Goal: Information Seeking & Learning: Learn about a topic

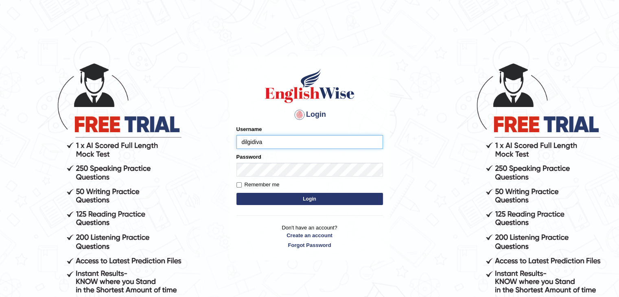
type input "dilgidiva"
click at [237, 193] on button "Login" at bounding box center [310, 199] width 147 height 12
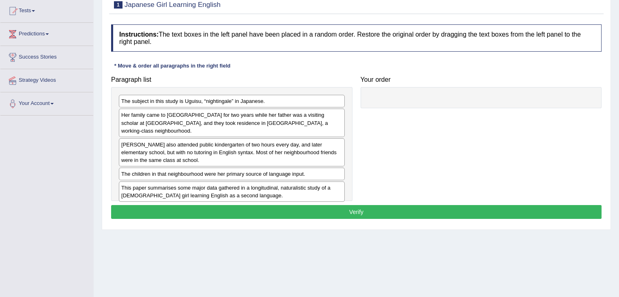
scroll to position [88, 0]
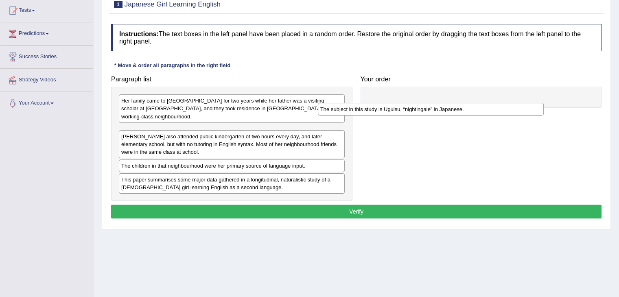
drag, startPoint x: 199, startPoint y: 105, endPoint x: 414, endPoint y: 108, distance: 215.0
click at [414, 108] on div "The subject in this study is Uguisu, “nightingale” in Japanese." at bounding box center [431, 109] width 226 height 13
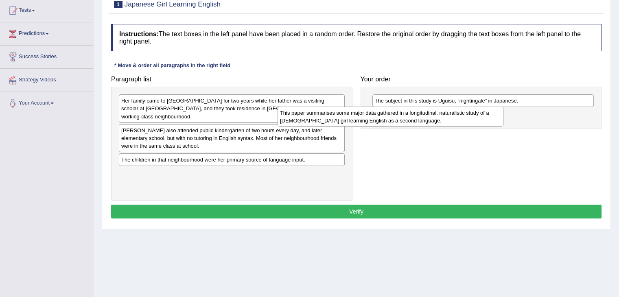
drag, startPoint x: 264, startPoint y: 176, endPoint x: 438, endPoint y: 119, distance: 182.8
click at [438, 119] on div "This paper summarises some major data gathered in a longitudinal, naturalistic …" at bounding box center [391, 117] width 226 height 20
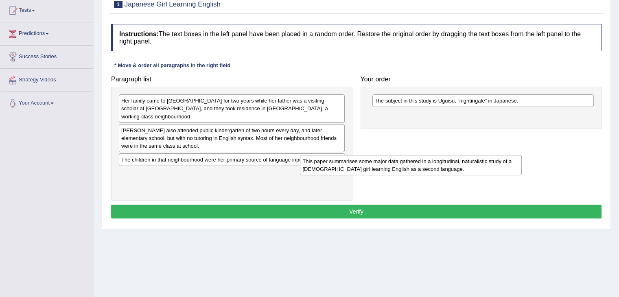
drag, startPoint x: 497, startPoint y: 121, endPoint x: 313, endPoint y: 195, distance: 198.5
click at [313, 175] on div "This paper summarises some major data gathered in a longitudinal, naturalistic …" at bounding box center [411, 165] width 222 height 20
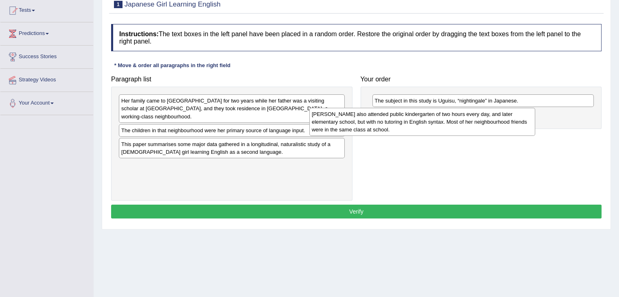
drag, startPoint x: 279, startPoint y: 134, endPoint x: 498, endPoint y: 125, distance: 219.6
click at [498, 125] on div "Uguisu also attended public kindergarten of two hours every day, and later elem…" at bounding box center [422, 122] width 226 height 28
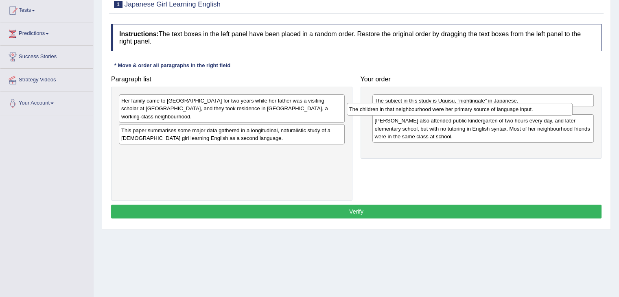
drag, startPoint x: 282, startPoint y: 125, endPoint x: 519, endPoint y: 113, distance: 237.6
click at [519, 113] on div "The children in that neighbourhood were her primary source of language input." at bounding box center [460, 109] width 226 height 13
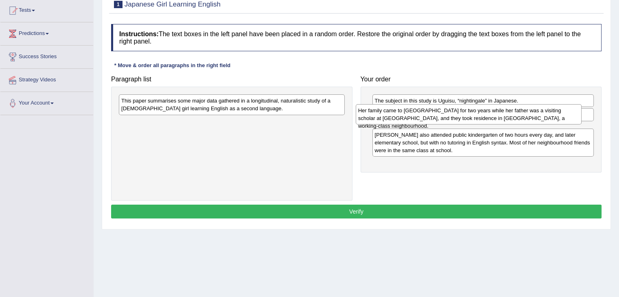
drag, startPoint x: 283, startPoint y: 108, endPoint x: 527, endPoint y: 118, distance: 244.0
click at [527, 118] on div "Her family came to the United States for two years while her father was a visit…" at bounding box center [469, 114] width 226 height 20
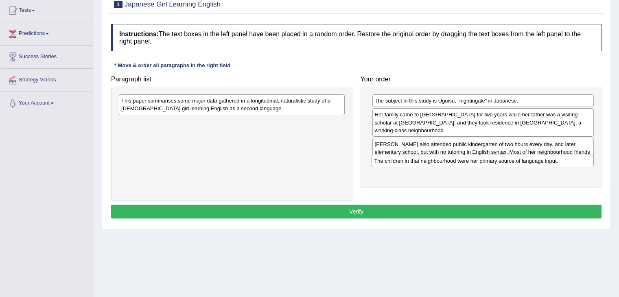
drag, startPoint x: 464, startPoint y: 116, endPoint x: 464, endPoint y: 162, distance: 46.0
click at [464, 162] on div "The children in that neighbourhood were her primary source of language input." at bounding box center [483, 161] width 222 height 13
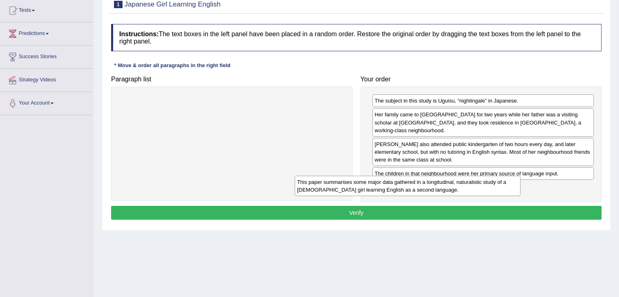
drag, startPoint x: 259, startPoint y: 105, endPoint x: 443, endPoint y: 184, distance: 200.2
click at [443, 184] on div "This paper summarises some major data gathered in a longitudinal, naturalistic …" at bounding box center [408, 186] width 226 height 20
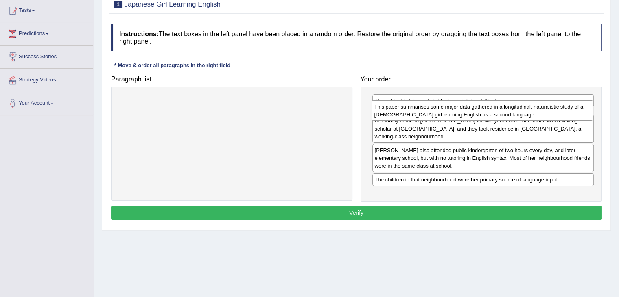
drag, startPoint x: 513, startPoint y: 188, endPoint x: 513, endPoint y: 116, distance: 71.6
click at [513, 116] on div "This paper summarises some major data gathered in a longitudinal, naturalistic …" at bounding box center [483, 111] width 222 height 20
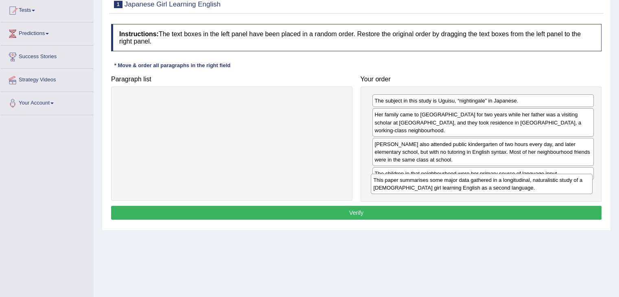
drag, startPoint x: 531, startPoint y: 118, endPoint x: 530, endPoint y: 183, distance: 65.1
click at [530, 183] on div "This paper summarises some major data gathered in a longitudinal, naturalistic …" at bounding box center [482, 184] width 222 height 20
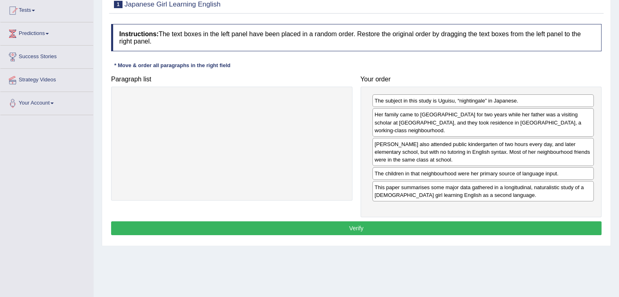
click at [534, 167] on div "The children in that neighbourhood were her primary source of language input." at bounding box center [483, 173] width 222 height 13
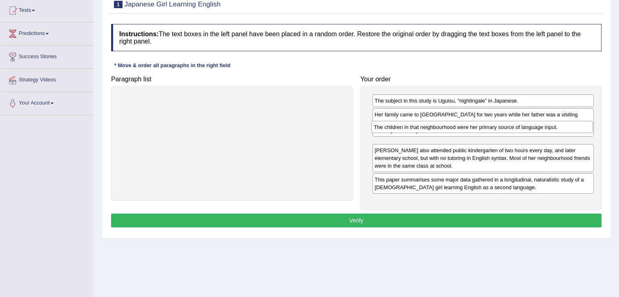
drag, startPoint x: 534, startPoint y: 166, endPoint x: 533, endPoint y: 129, distance: 37.5
click at [533, 129] on div "The children in that neighbourhood were her primary source of language input." at bounding box center [482, 127] width 222 height 13
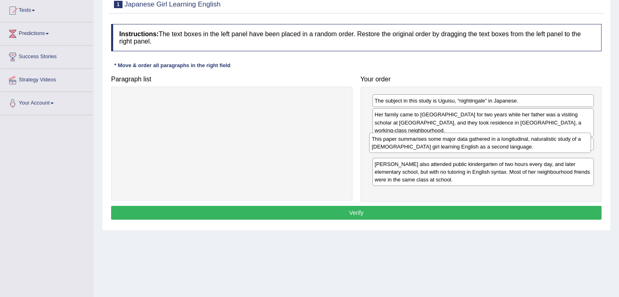
drag, startPoint x: 508, startPoint y: 184, endPoint x: 505, endPoint y: 144, distance: 40.4
click at [505, 144] on div "This paper summarises some major data gathered in a longitudinal, naturalistic …" at bounding box center [480, 143] width 222 height 20
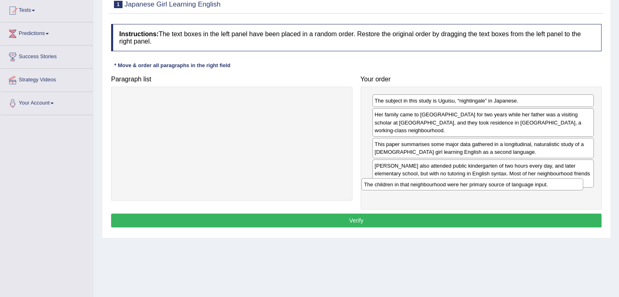
drag, startPoint x: 461, startPoint y: 137, endPoint x: 451, endPoint y: 184, distance: 48.2
click at [451, 184] on div "The children in that neighbourhood were her primary source of language input." at bounding box center [472, 184] width 222 height 13
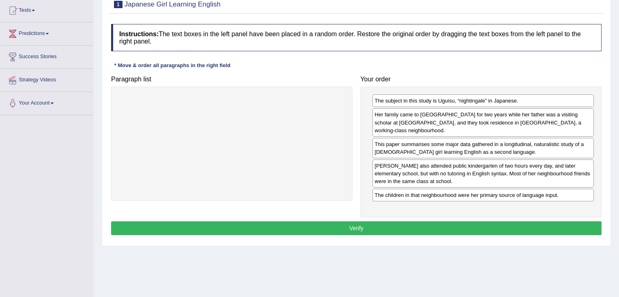
click at [318, 276] on div "Home Practice Reading: Re-order Paragraphs Japanese Girl Learning English « Pre…" at bounding box center [357, 115] width 526 height 407
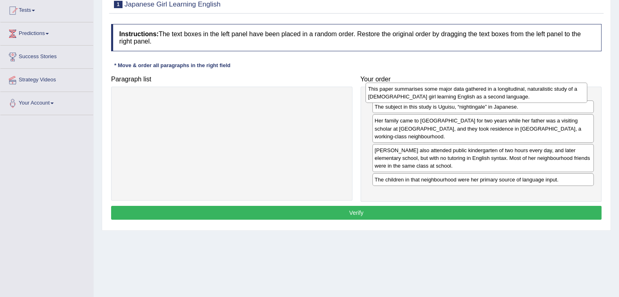
drag, startPoint x: 399, startPoint y: 144, endPoint x: 392, endPoint y: 96, distance: 47.8
click at [392, 96] on div "This paper summarises some major data gathered in a longitudinal, naturalistic …" at bounding box center [477, 93] width 222 height 20
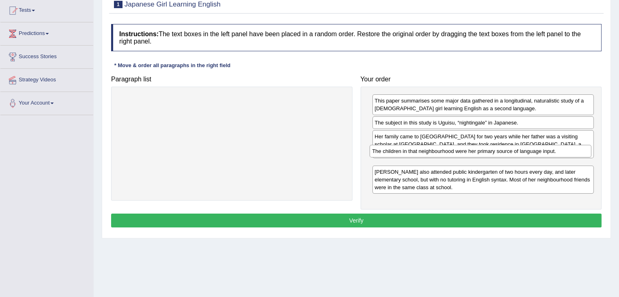
drag, startPoint x: 495, startPoint y: 189, endPoint x: 493, endPoint y: 155, distance: 34.7
click at [493, 155] on div "The children in that neighbourhood were her primary source of language input." at bounding box center [481, 151] width 222 height 13
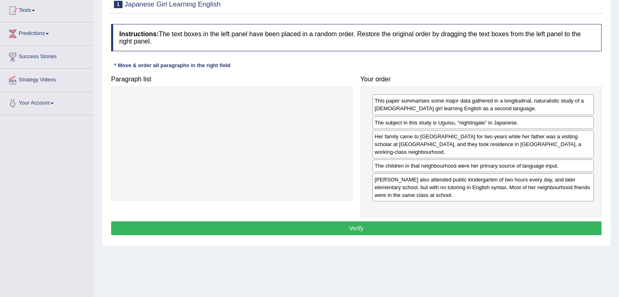
click at [404, 221] on button "Verify" at bounding box center [356, 228] width 491 height 14
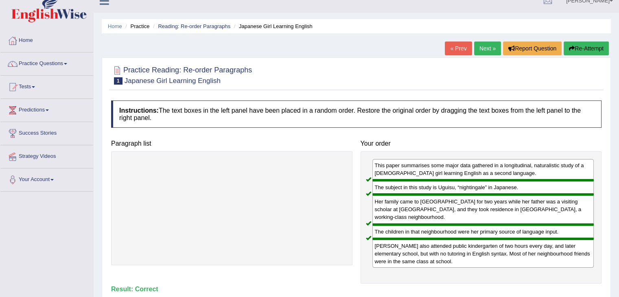
scroll to position [9, 0]
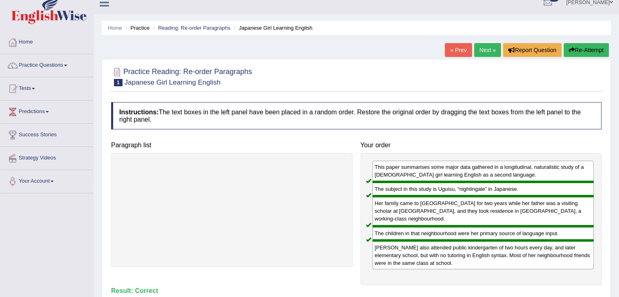
click at [480, 49] on link "Next »" at bounding box center [487, 50] width 27 height 14
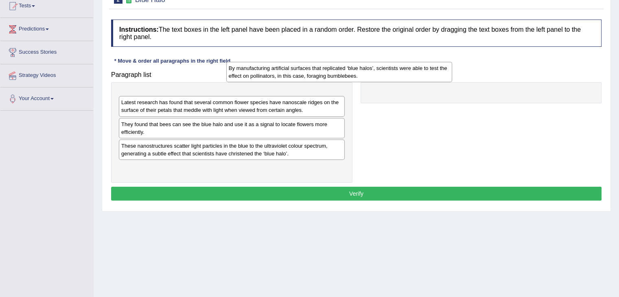
drag, startPoint x: 322, startPoint y: 104, endPoint x: 451, endPoint y: 76, distance: 131.4
click at [451, 76] on div "By manufacturing artificial surfaces that replicated ‘blue halos’, scientists w…" at bounding box center [339, 72] width 226 height 20
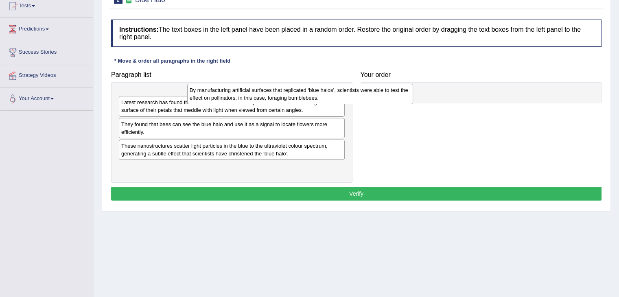
drag, startPoint x: 254, startPoint y: 107, endPoint x: 405, endPoint y: 115, distance: 151.2
click at [405, 104] on div "By manufacturing artificial surfaces that replicated ‘blue halos’, scientists w…" at bounding box center [300, 94] width 226 height 20
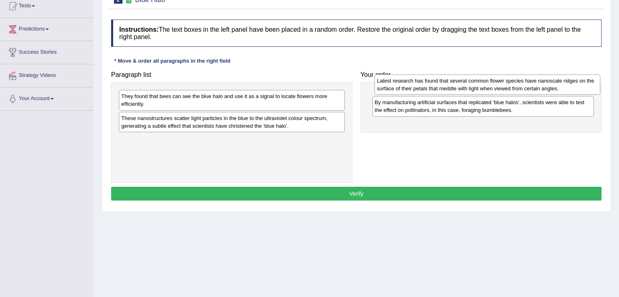
drag, startPoint x: 241, startPoint y: 103, endPoint x: 497, endPoint y: 88, distance: 256.1
click at [497, 88] on div "Latest research has found that several common flower species have nanoscale rid…" at bounding box center [488, 84] width 226 height 20
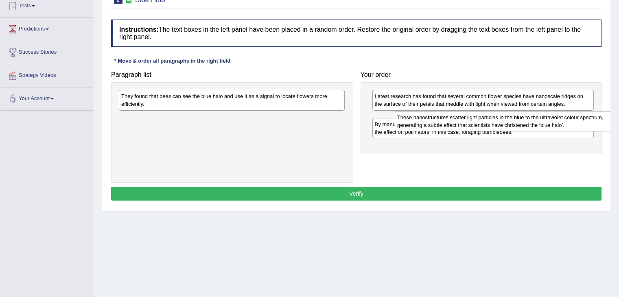
drag, startPoint x: 213, startPoint y: 111, endPoint x: 497, endPoint y: 110, distance: 283.3
click at [497, 111] on div "These nanostructures scatter light particles in the blue to the ultraviolet col…" at bounding box center [508, 121] width 226 height 20
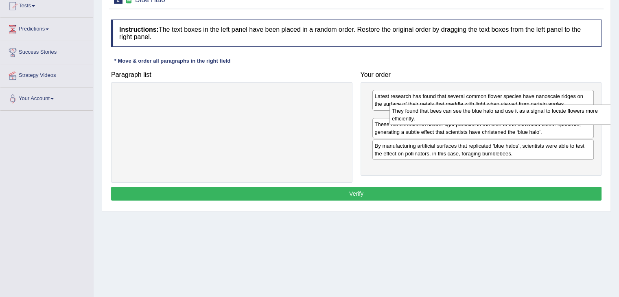
drag, startPoint x: 252, startPoint y: 97, endPoint x: 523, endPoint y: 112, distance: 271.5
click at [523, 112] on div "They found that bees can see the blue halo and use it as a signal to locate flo…" at bounding box center [503, 115] width 226 height 20
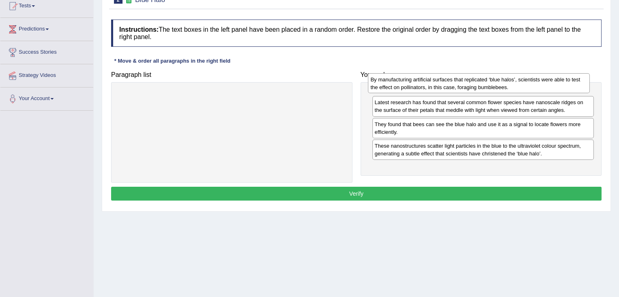
drag, startPoint x: 470, startPoint y: 164, endPoint x: 465, endPoint y: 83, distance: 81.5
click at [465, 83] on div "By manufacturing artificial surfaces that replicated ‘blue halos’, scientists w…" at bounding box center [479, 83] width 222 height 20
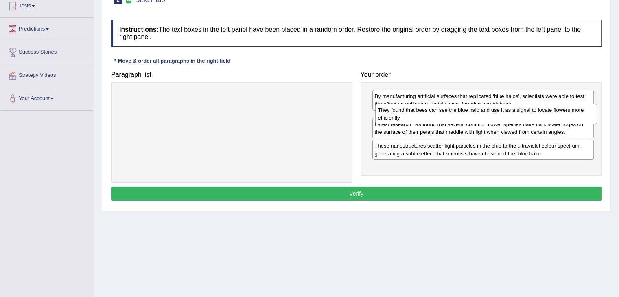
drag, startPoint x: 447, startPoint y: 137, endPoint x: 450, endPoint y: 107, distance: 29.5
click at [450, 107] on div "They found that bees can see the blue halo and use it as a signal to locate flo…" at bounding box center [486, 114] width 222 height 20
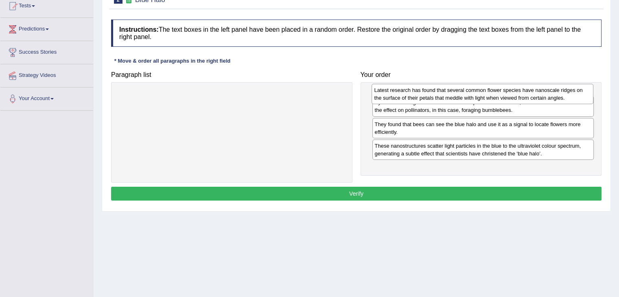
drag, startPoint x: 516, startPoint y: 145, endPoint x: 515, endPoint y: 94, distance: 51.3
click at [515, 94] on div "Latest research has found that several common flower species have nanoscale rid…" at bounding box center [483, 94] width 222 height 20
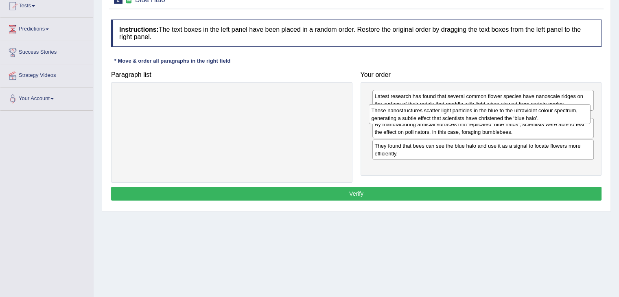
drag, startPoint x: 483, startPoint y: 163, endPoint x: 480, endPoint y: 113, distance: 50.6
click at [480, 113] on div "These nanostructures scatter light particles in the blue to the ultraviolet col…" at bounding box center [480, 114] width 222 height 20
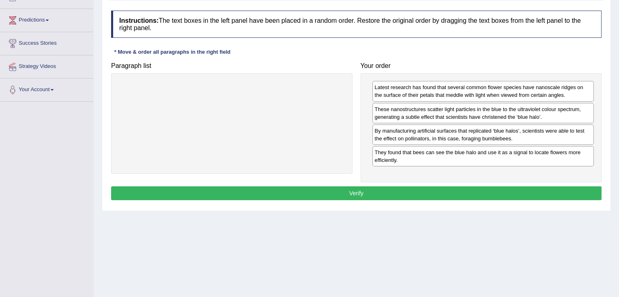
scroll to position [102, 0]
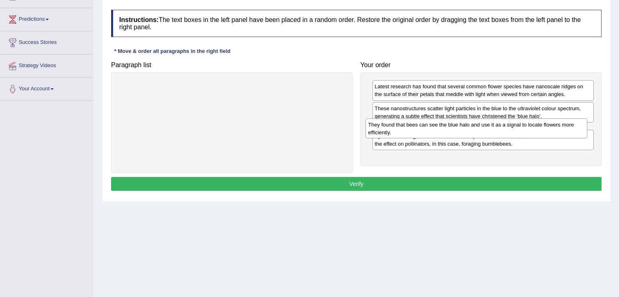
drag, startPoint x: 511, startPoint y: 158, endPoint x: 505, endPoint y: 132, distance: 26.9
click at [505, 132] on div "They found that bees can see the blue halo and use it as a signal to locate flo…" at bounding box center [477, 128] width 222 height 20
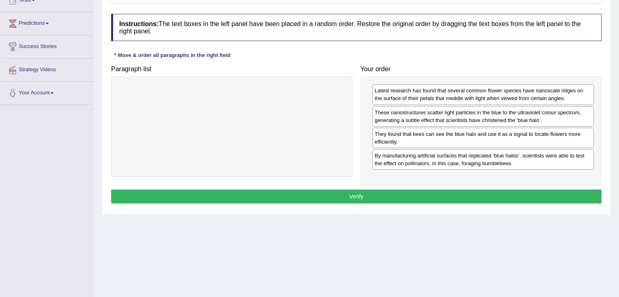
scroll to position [98, 0]
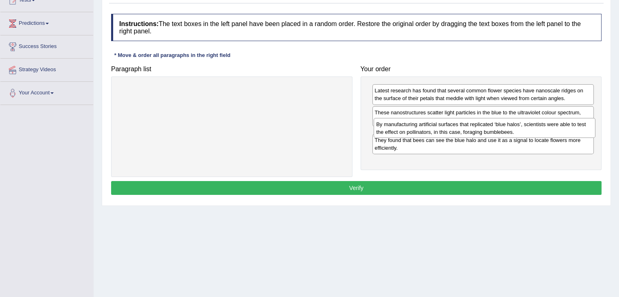
drag, startPoint x: 430, startPoint y: 154, endPoint x: 431, endPoint y: 123, distance: 31.4
click at [431, 123] on div "By manufacturing artificial surfaces that replicated ‘blue halos’, scientists w…" at bounding box center [485, 128] width 222 height 20
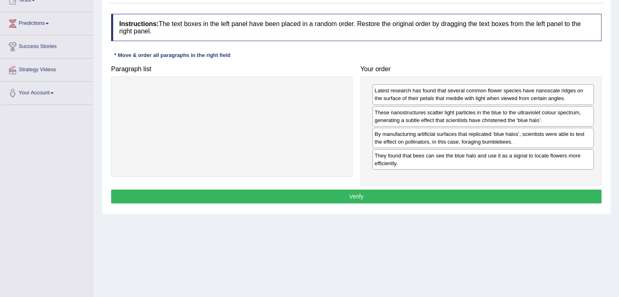
click at [467, 193] on button "Verify" at bounding box center [356, 197] width 491 height 14
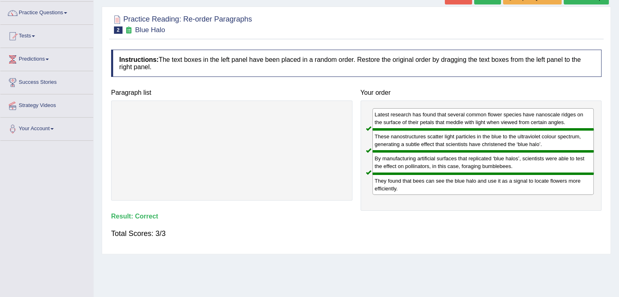
scroll to position [0, 0]
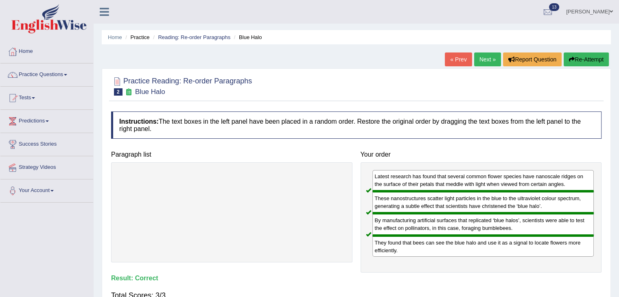
click at [486, 59] on link "Next »" at bounding box center [487, 60] width 27 height 14
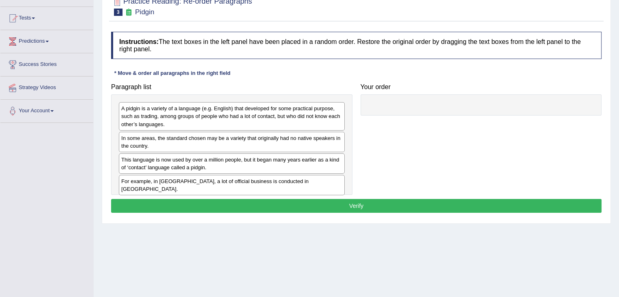
scroll to position [81, 0]
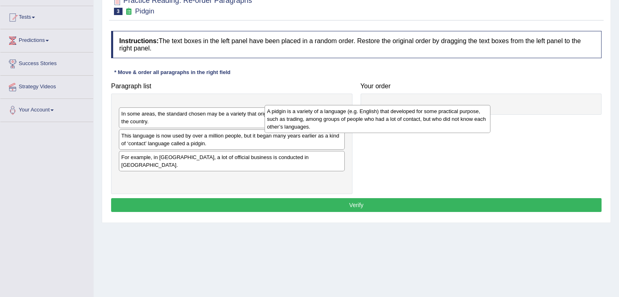
drag, startPoint x: 226, startPoint y: 124, endPoint x: 376, endPoint y: 127, distance: 149.9
click at [376, 127] on div "A pidgin is a variety of a language (e.g. English) that developed for some prac…" at bounding box center [378, 119] width 226 height 28
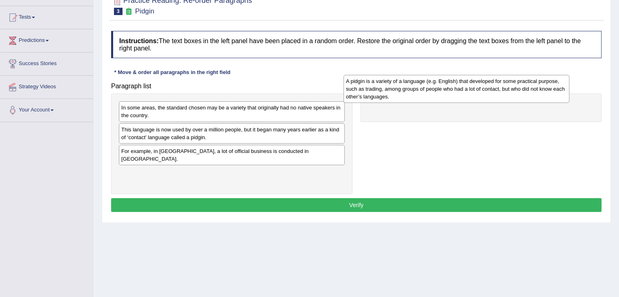
drag, startPoint x: 220, startPoint y: 126, endPoint x: 462, endPoint y: 125, distance: 242.6
click at [462, 103] on div "A pidgin is a variety of a language (e.g. English) that developed for some prac…" at bounding box center [457, 89] width 226 height 28
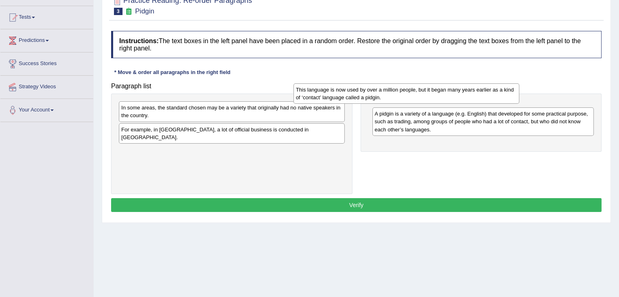
drag, startPoint x: 279, startPoint y: 137, endPoint x: 475, endPoint y: 96, distance: 201.0
click at [475, 96] on div "This language is now used by over a million people, but it began many years ear…" at bounding box center [407, 93] width 226 height 20
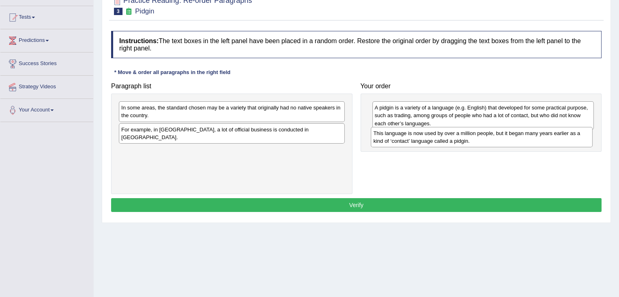
drag, startPoint x: 421, startPoint y: 111, endPoint x: 419, endPoint y: 136, distance: 24.5
click at [419, 136] on div "This language is now used by over a million people, but it began many years ear…" at bounding box center [482, 137] width 222 height 20
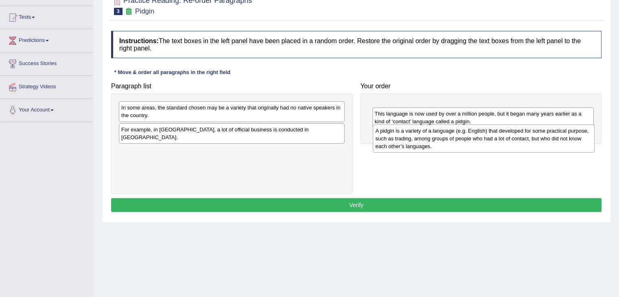
drag, startPoint x: 471, startPoint y: 114, endPoint x: 472, endPoint y: 137, distance: 22.8
click at [472, 137] on div "A pidgin is a variety of a language (e.g. English) that developed for some prac…" at bounding box center [484, 139] width 222 height 28
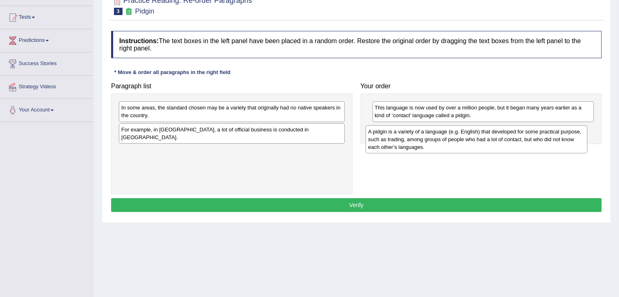
drag, startPoint x: 448, startPoint y: 116, endPoint x: 441, endPoint y: 139, distance: 24.5
click at [441, 139] on div "A pidgin is a variety of a language (e.g. English) that developed for some prac…" at bounding box center [477, 139] width 222 height 28
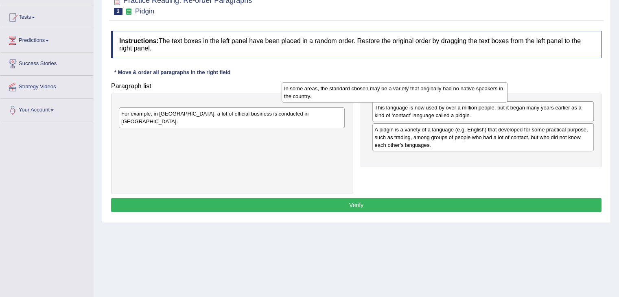
drag, startPoint x: 260, startPoint y: 119, endPoint x: 454, endPoint y: 100, distance: 195.6
click at [454, 100] on div "In some areas, the standard chosen may be a variety that originally had no nati…" at bounding box center [395, 92] width 226 height 20
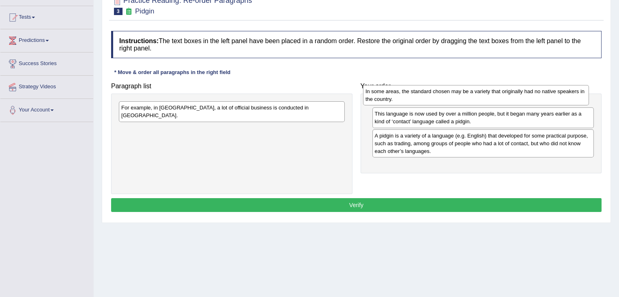
drag, startPoint x: 191, startPoint y: 115, endPoint x: 436, endPoint y: 99, distance: 245.2
click at [436, 99] on div "In some areas, the standard chosen may be a variety that originally had no nati…" at bounding box center [476, 95] width 226 height 20
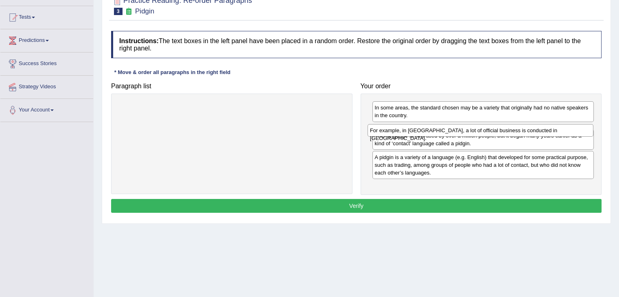
drag, startPoint x: 228, startPoint y: 105, endPoint x: 496, endPoint y: 129, distance: 269.3
click at [496, 129] on div "For example, in Papua New Guinea, a lot of official business is conducted in To…" at bounding box center [481, 130] width 226 height 13
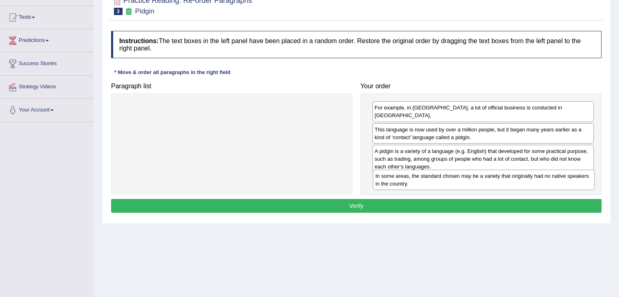
drag, startPoint x: 499, startPoint y: 113, endPoint x: 500, endPoint y: 181, distance: 68.4
click at [500, 181] on div "In some areas, the standard chosen may be a variety that originally had no nati…" at bounding box center [484, 180] width 222 height 20
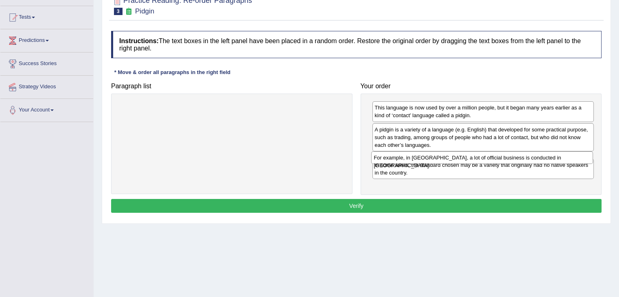
drag, startPoint x: 490, startPoint y: 106, endPoint x: 489, endPoint y: 156, distance: 49.7
click at [489, 156] on div "For example, in Papua New Guinea, a lot of official business is conducted in To…" at bounding box center [482, 157] width 222 height 13
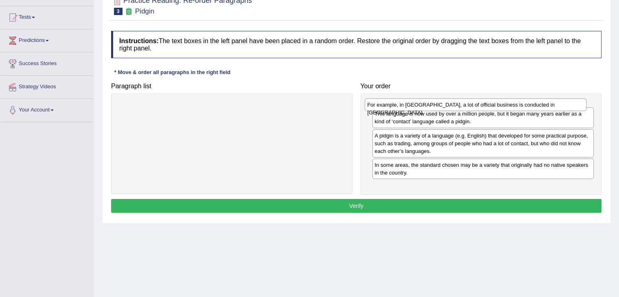
drag, startPoint x: 504, startPoint y: 160, endPoint x: 496, endPoint y: 107, distance: 54.2
click at [496, 107] on div "For example, in Papua New Guinea, a lot of official business is conducted in To…" at bounding box center [476, 105] width 222 height 13
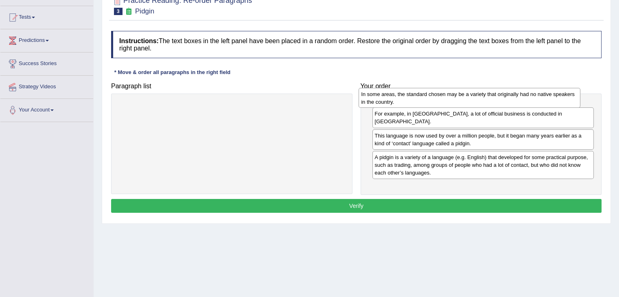
drag, startPoint x: 452, startPoint y: 181, endPoint x: 441, endPoint y: 103, distance: 78.1
click at [441, 103] on div "In some areas, the standard chosen may be a variety that originally had no nati…" at bounding box center [470, 98] width 222 height 20
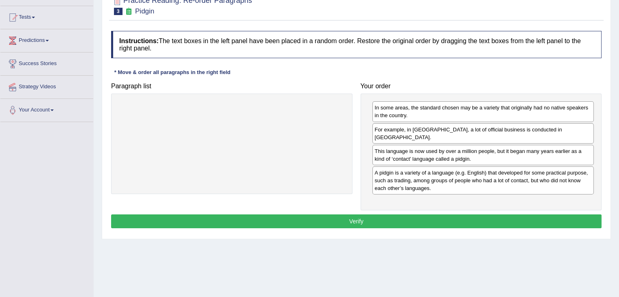
click at [336, 215] on button "Verify" at bounding box center [356, 222] width 491 height 14
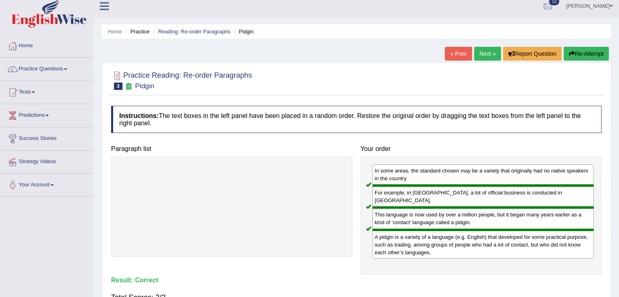
scroll to position [4, 0]
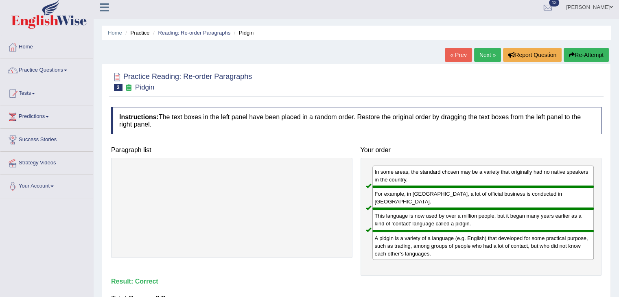
click at [480, 55] on link "Next »" at bounding box center [487, 55] width 27 height 14
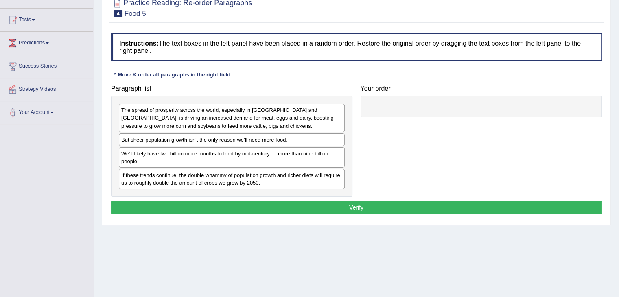
scroll to position [78, 0]
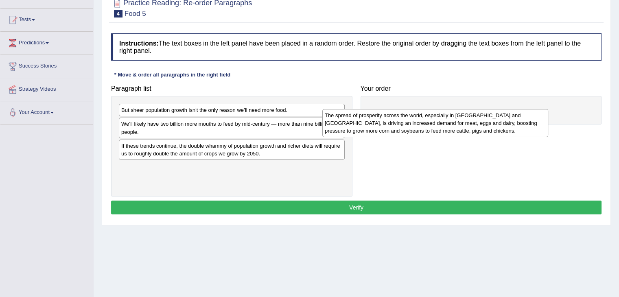
drag, startPoint x: 243, startPoint y: 120, endPoint x: 458, endPoint y: 116, distance: 214.6
click at [458, 116] on div "The spread of prosperity across the world, especially in India and China, is dr…" at bounding box center [435, 123] width 226 height 28
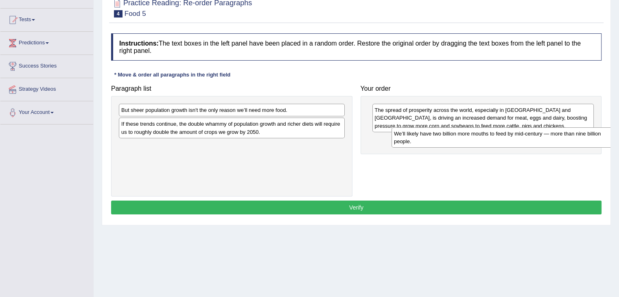
drag, startPoint x: 224, startPoint y: 131, endPoint x: 498, endPoint y: 140, distance: 274.1
click at [498, 140] on div "We’ll likely have two billion more mouths to feed by mid-century — more than ni…" at bounding box center [505, 137] width 226 height 20
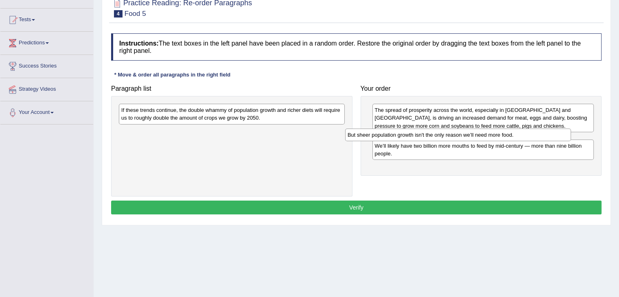
drag, startPoint x: 283, startPoint y: 109, endPoint x: 521, endPoint y: 134, distance: 239.0
click at [521, 134] on div "But sheer population growth isn't the only reason we’ll need more food." at bounding box center [458, 135] width 226 height 13
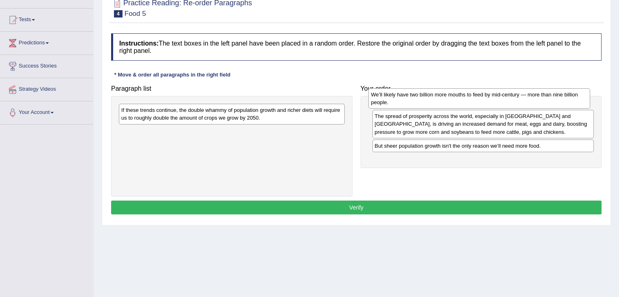
drag, startPoint x: 482, startPoint y: 161, endPoint x: 479, endPoint y: 102, distance: 58.7
click at [479, 102] on div "We’ll likely have two billion more mouths to feed by mid-century — more than ni…" at bounding box center [479, 98] width 222 height 20
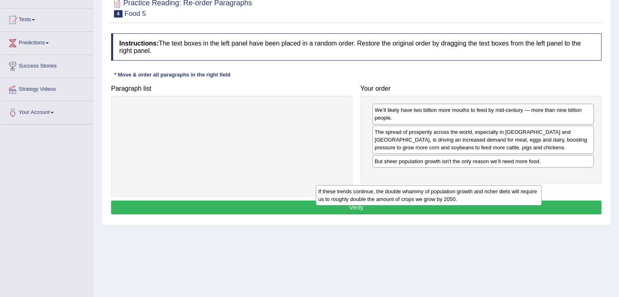
drag, startPoint x: 239, startPoint y: 118, endPoint x: 450, endPoint y: 189, distance: 223.0
click at [450, 189] on div "If these trends continue, the double whammy of population growth and richer die…" at bounding box center [429, 195] width 226 height 20
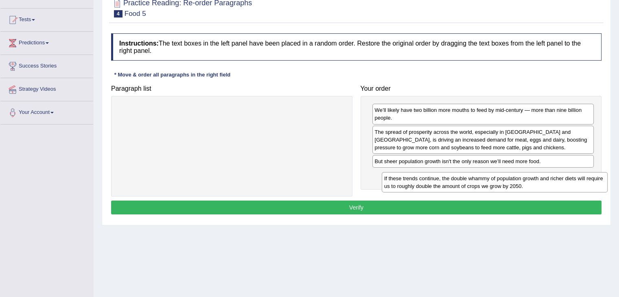
drag, startPoint x: 208, startPoint y: 110, endPoint x: 473, endPoint y: 179, distance: 274.1
click at [473, 179] on div "If these trends continue, the double whammy of population growth and richer die…" at bounding box center [495, 182] width 226 height 20
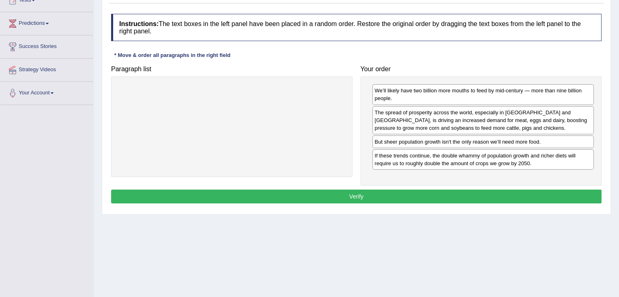
scroll to position [98, 0]
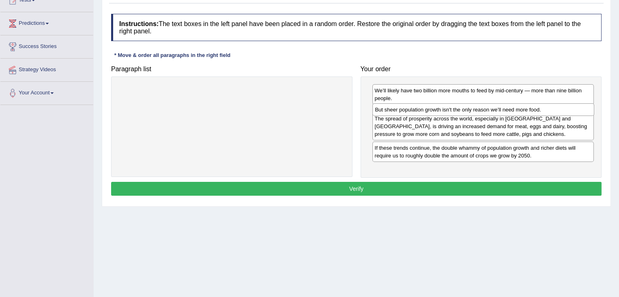
drag, startPoint x: 438, startPoint y: 144, endPoint x: 439, endPoint y: 112, distance: 32.2
click at [439, 112] on div "But sheer population growth isn't the only reason we’ll need more food." at bounding box center [483, 109] width 222 height 13
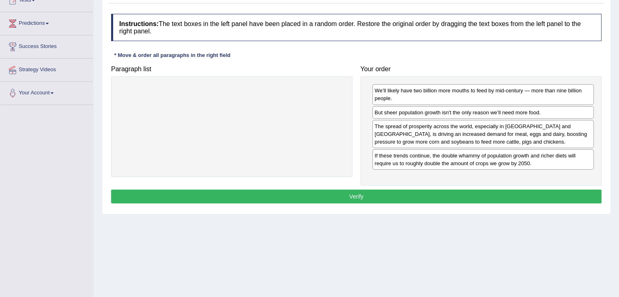
click at [410, 190] on button "Verify" at bounding box center [356, 197] width 491 height 14
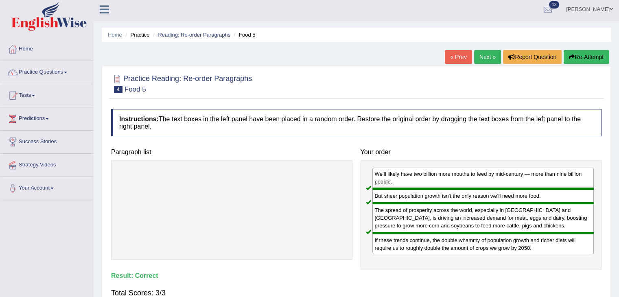
scroll to position [0, 0]
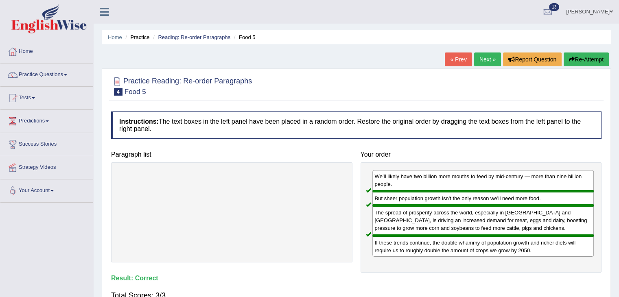
click at [479, 64] on link "Next »" at bounding box center [487, 60] width 27 height 14
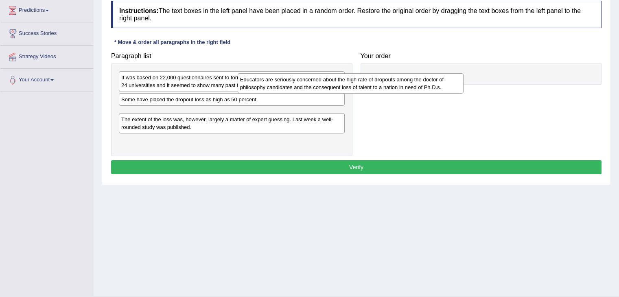
drag, startPoint x: 282, startPoint y: 115, endPoint x: 455, endPoint y: 58, distance: 182.7
click at [455, 73] on div "Educators are seriously concerned about the high rate of dropouts among the doc…" at bounding box center [351, 83] width 226 height 20
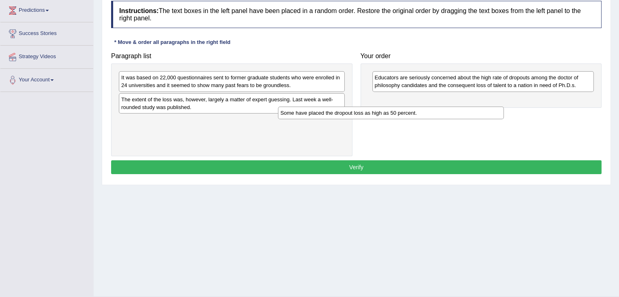
drag, startPoint x: 201, startPoint y: 100, endPoint x: 374, endPoint y: 108, distance: 173.2
click at [374, 108] on div "Some have placed the dropout loss as high as 50 percent." at bounding box center [391, 113] width 226 height 13
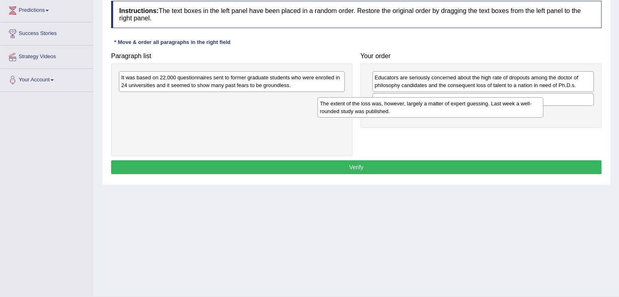
drag, startPoint x: 209, startPoint y: 100, endPoint x: 411, endPoint y: 105, distance: 202.0
click at [411, 105] on div "The extent of the loss was, however, largely a matter of expert guessing. Last …" at bounding box center [431, 107] width 226 height 20
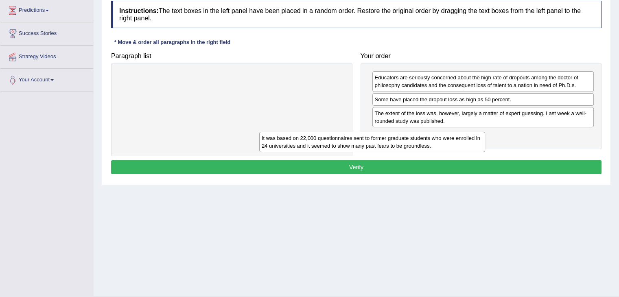
drag, startPoint x: 259, startPoint y: 81, endPoint x: 418, endPoint y: 136, distance: 169.0
click at [418, 136] on div "It was based on 22,000 questionnaires sent to former graduate students who were…" at bounding box center [372, 142] width 226 height 20
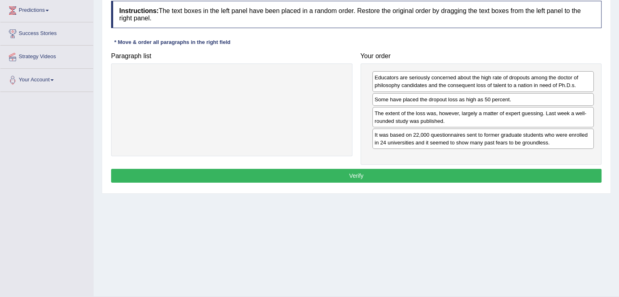
click at [315, 173] on button "Verify" at bounding box center [356, 176] width 491 height 14
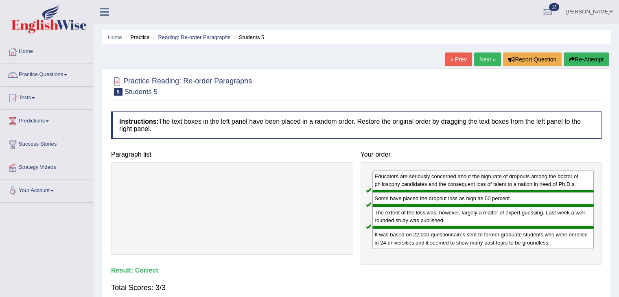
click at [481, 62] on link "Next »" at bounding box center [487, 60] width 27 height 14
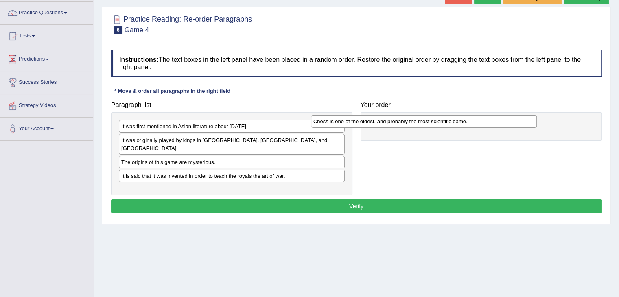
drag, startPoint x: 253, startPoint y: 186, endPoint x: 450, endPoint y: 122, distance: 206.8
click at [450, 122] on div "Chess is one of the oldest, and probably the most scientific game." at bounding box center [424, 121] width 226 height 13
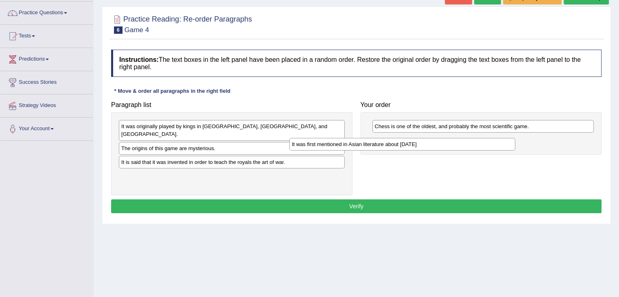
drag, startPoint x: 298, startPoint y: 126, endPoint x: 470, endPoint y: 142, distance: 172.6
click at [470, 142] on div "It was first mentioned in Asian literature about 2000 B.C." at bounding box center [402, 144] width 226 height 13
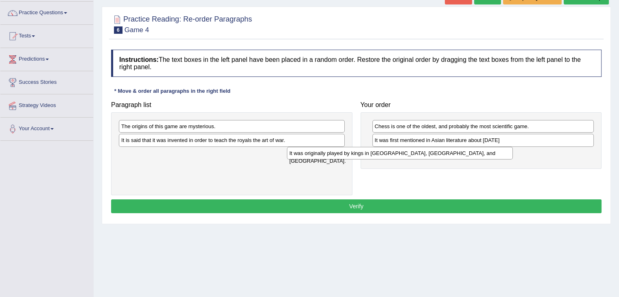
drag, startPoint x: 275, startPoint y: 128, endPoint x: 466, endPoint y: 160, distance: 193.2
click at [466, 160] on div "It was originally played by kings in India, Persia, and Arabia." at bounding box center [400, 153] width 226 height 13
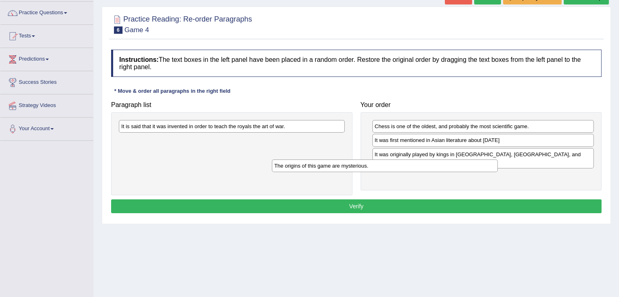
drag, startPoint x: 306, startPoint y: 130, endPoint x: 474, endPoint y: 169, distance: 172.6
click at [474, 169] on div "The origins of this game are mysterious." at bounding box center [385, 166] width 226 height 13
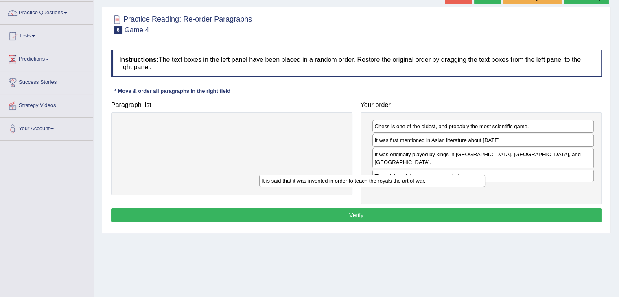
drag, startPoint x: 311, startPoint y: 127, endPoint x: 476, endPoint y: 182, distance: 173.7
click at [476, 182] on div "It is said that it was invented in order to teach the royals the art of war." at bounding box center [372, 181] width 226 height 13
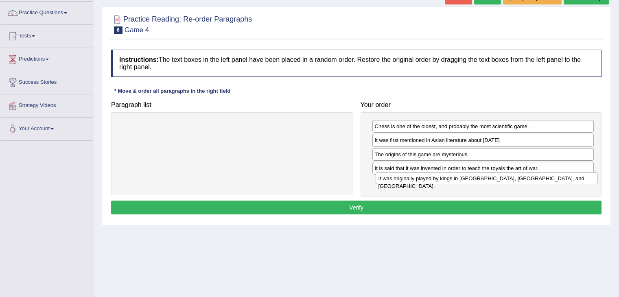
drag, startPoint x: 526, startPoint y: 154, endPoint x: 529, endPoint y: 179, distance: 24.7
click at [529, 179] on div "It was originally played by kings in India, Persia, and Arabia." at bounding box center [487, 178] width 222 height 13
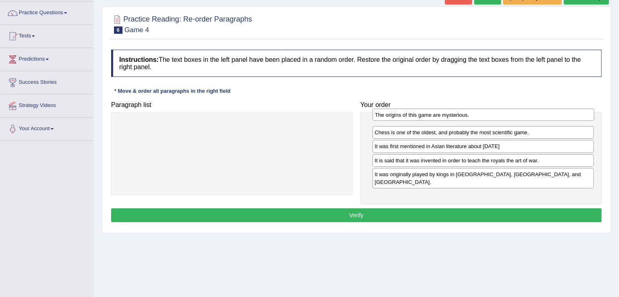
drag, startPoint x: 488, startPoint y: 155, endPoint x: 488, endPoint y: 116, distance: 38.7
click at [488, 116] on div "The origins of this game are mysterious." at bounding box center [483, 115] width 222 height 13
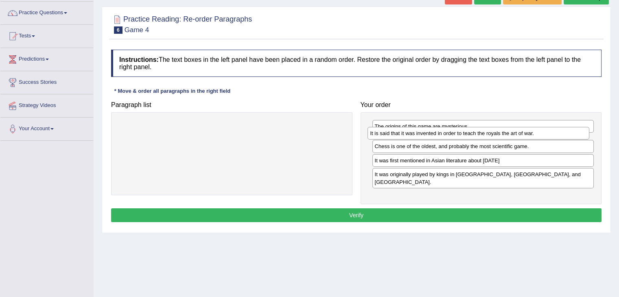
drag, startPoint x: 463, startPoint y: 172, endPoint x: 460, endPoint y: 138, distance: 34.0
click at [460, 138] on div "It is said that it was invented in order to teach the royals the art of war." at bounding box center [479, 133] width 222 height 13
drag, startPoint x: 470, startPoint y: 154, endPoint x: 469, endPoint y: 136, distance: 18.3
click at [469, 136] on div "Chess is one of the oldest, and probably the most scientific game." at bounding box center [482, 135] width 222 height 13
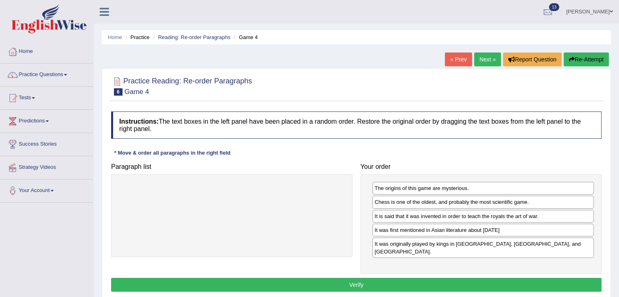
click at [457, 57] on link "« Prev" at bounding box center [458, 60] width 27 height 14
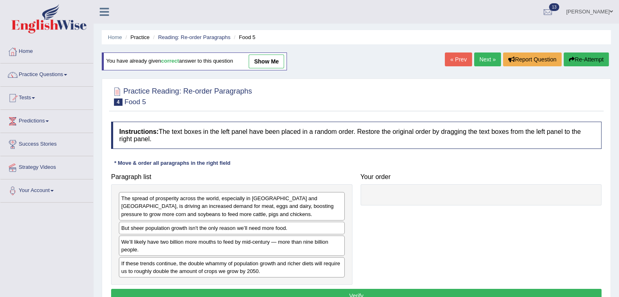
click at [458, 58] on link "« Prev" at bounding box center [458, 60] width 27 height 14
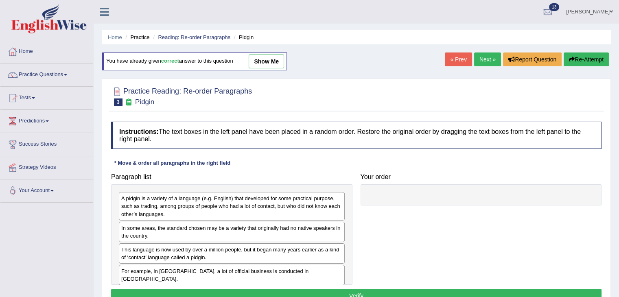
scroll to position [52, 0]
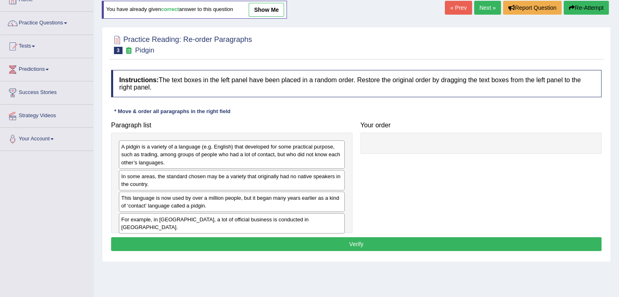
click at [455, 3] on link "« Prev" at bounding box center [458, 8] width 27 height 14
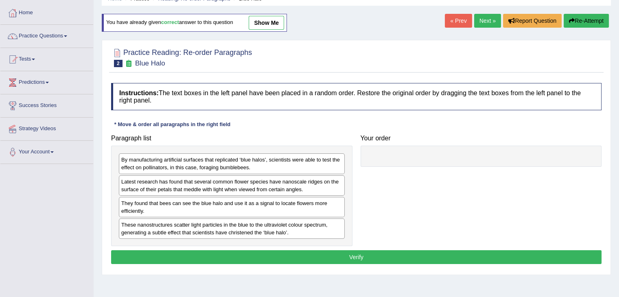
click at [458, 18] on link "« Prev" at bounding box center [458, 21] width 27 height 14
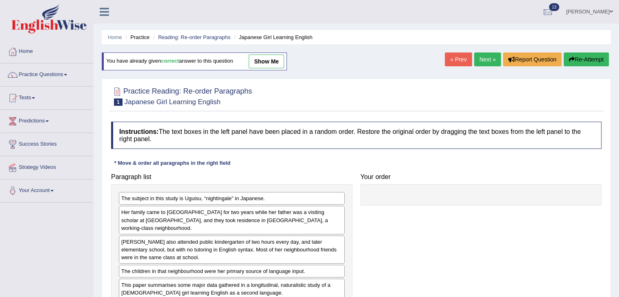
click at [432, 17] on ul "[PERSON_NAME] Toggle navigation Username: dilgidiva Access Type: Online Subscri…" at bounding box center [435, 11] width 368 height 23
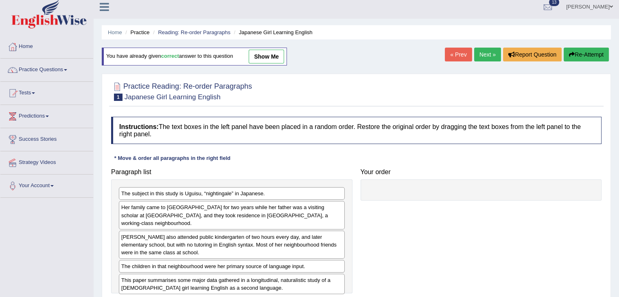
scroll to position [3, 0]
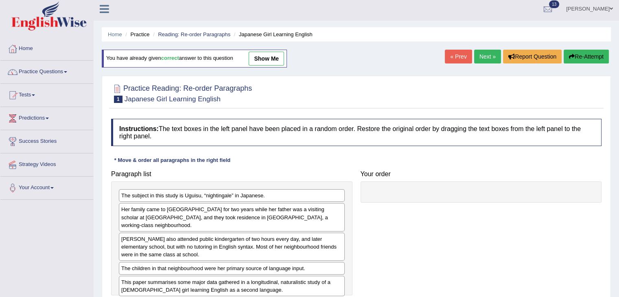
click at [266, 57] on link "show me" at bounding box center [266, 59] width 35 height 14
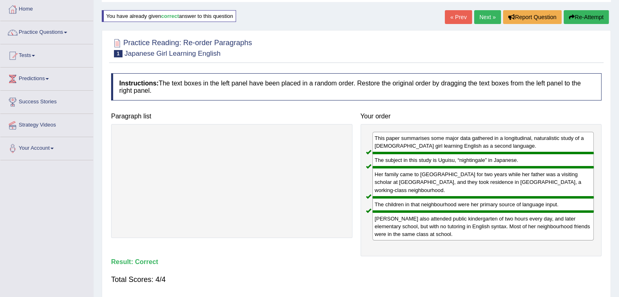
scroll to position [42, 0]
click at [482, 18] on link "Next »" at bounding box center [487, 17] width 27 height 14
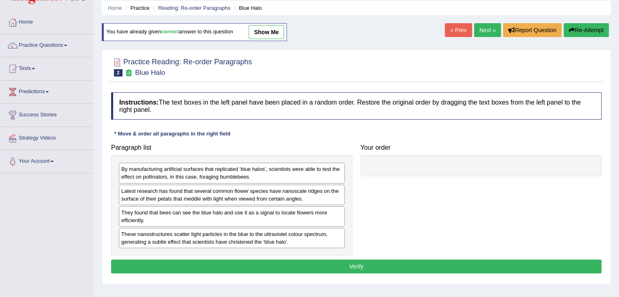
scroll to position [30, 0]
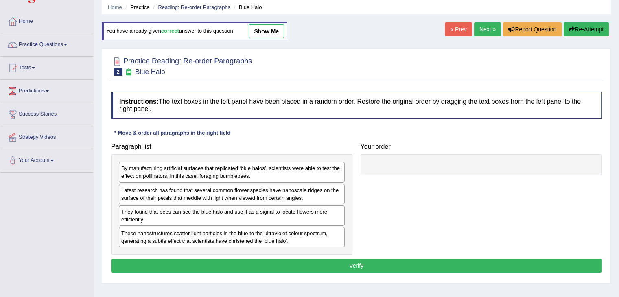
click at [269, 31] on link "show me" at bounding box center [266, 31] width 35 height 14
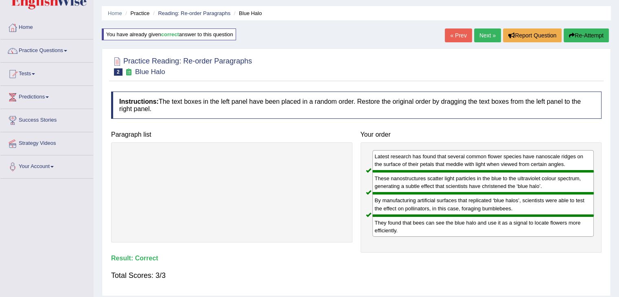
scroll to position [11, 0]
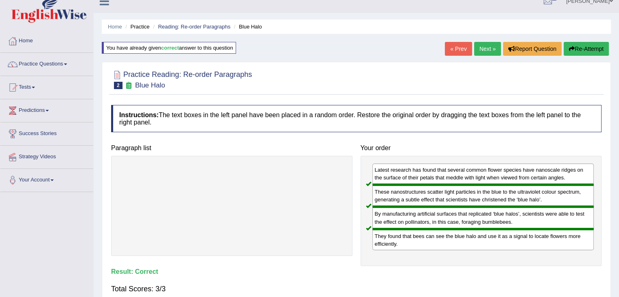
click at [484, 48] on link "Next »" at bounding box center [487, 49] width 27 height 14
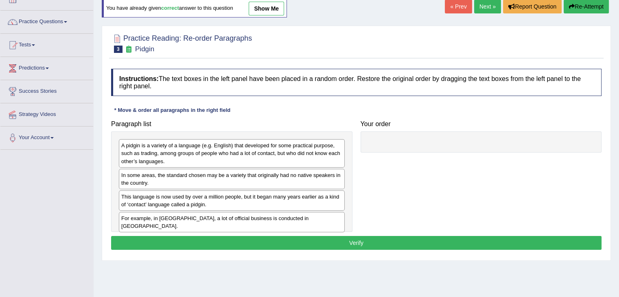
click at [278, 7] on link "show me" at bounding box center [266, 9] width 35 height 14
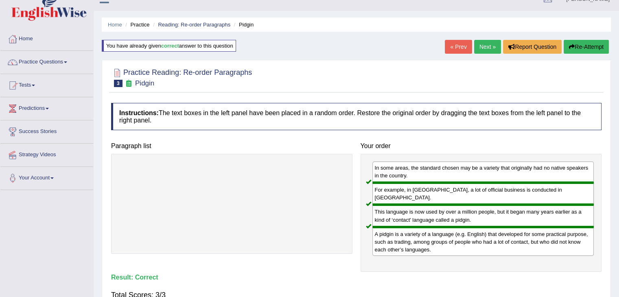
scroll to position [12, 0]
click at [484, 46] on link "Next »" at bounding box center [487, 47] width 27 height 14
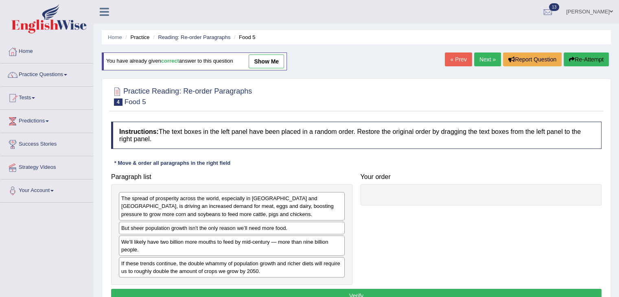
click at [484, 62] on link "Next »" at bounding box center [487, 60] width 27 height 14
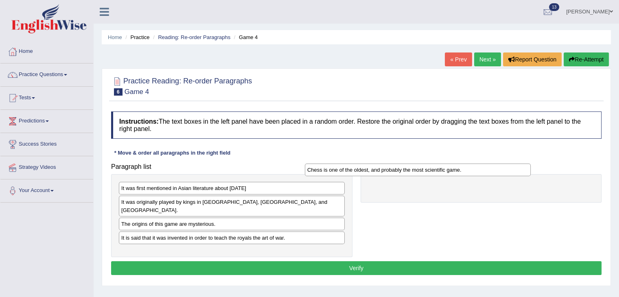
drag, startPoint x: 205, startPoint y: 248, endPoint x: 393, endPoint y: 174, distance: 202.5
click at [393, 174] on div "Chess is one of the oldest, and probably the most scientific game." at bounding box center [418, 170] width 226 height 13
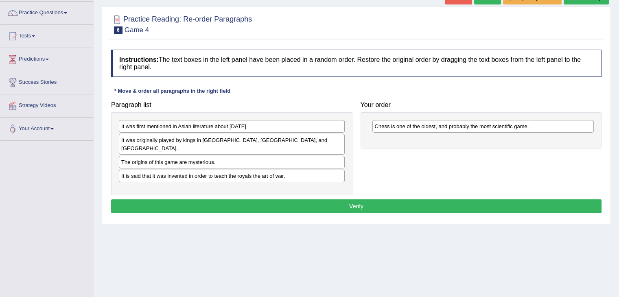
scroll to position [67, 0]
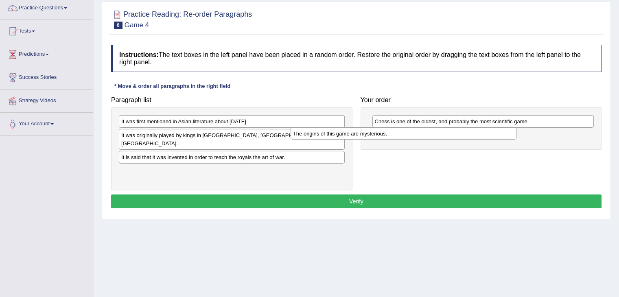
drag, startPoint x: 208, startPoint y: 151, endPoint x: 411, endPoint y: 130, distance: 204.2
click at [411, 130] on div "The origins of this game are mysterious." at bounding box center [404, 133] width 226 height 13
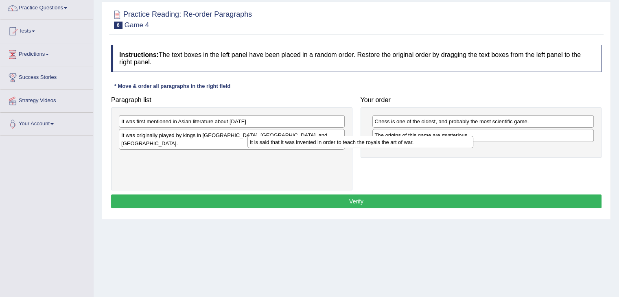
drag, startPoint x: 213, startPoint y: 152, endPoint x: 440, endPoint y: 162, distance: 227.8
click at [440, 149] on div "It is said that it was invented in order to teach the royals the art of war." at bounding box center [361, 142] width 226 height 13
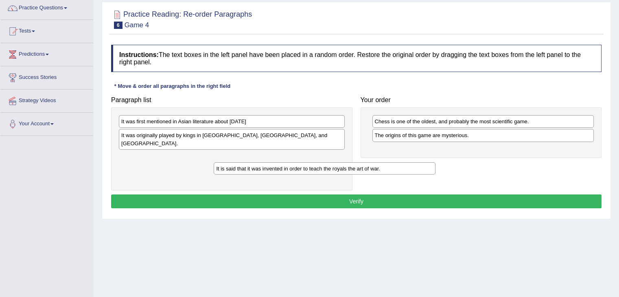
drag, startPoint x: 409, startPoint y: 152, endPoint x: 240, endPoint y: 169, distance: 170.3
click at [240, 169] on div "It is said that it was invented in order to teach the royals the art of war." at bounding box center [325, 168] width 222 height 13
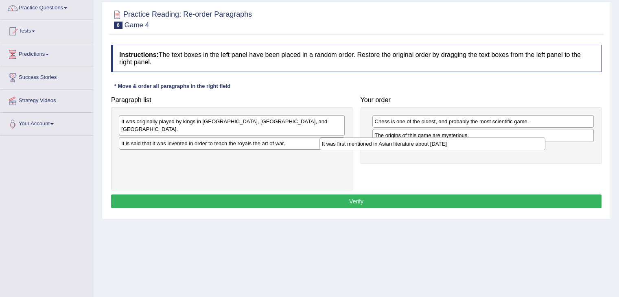
drag, startPoint x: 201, startPoint y: 126, endPoint x: 401, endPoint y: 147, distance: 201.4
click at [401, 147] on div "It was first mentioned in Asian literature about 2000 B.C." at bounding box center [433, 144] width 226 height 13
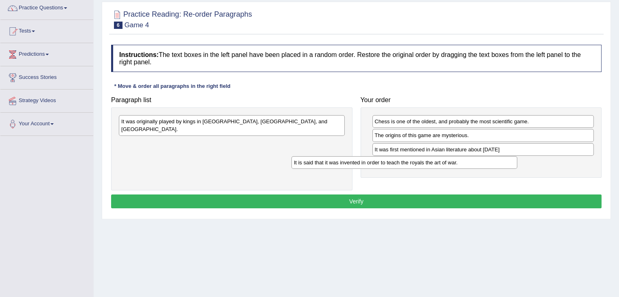
drag, startPoint x: 293, startPoint y: 136, endPoint x: 469, endPoint y: 162, distance: 177.8
click at [469, 162] on div "It is said that it was invented in order to teach the royals the art of war." at bounding box center [404, 162] width 226 height 13
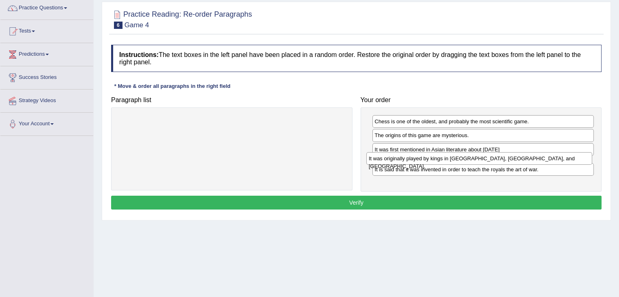
drag, startPoint x: 213, startPoint y: 123, endPoint x: 461, endPoint y: 160, distance: 250.3
click at [461, 160] on div "It was originally played by kings in India, Persia, and Arabia." at bounding box center [479, 158] width 226 height 13
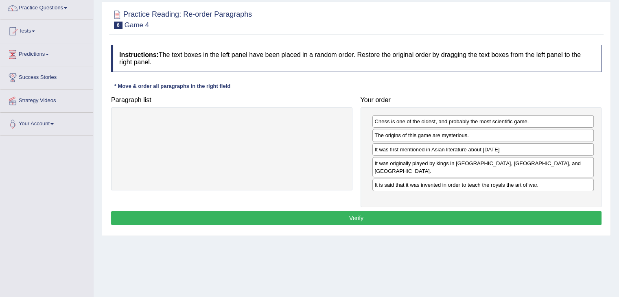
click at [449, 212] on button "Verify" at bounding box center [356, 218] width 491 height 14
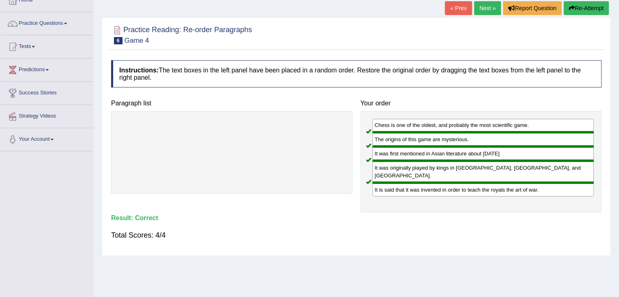
scroll to position [42, 0]
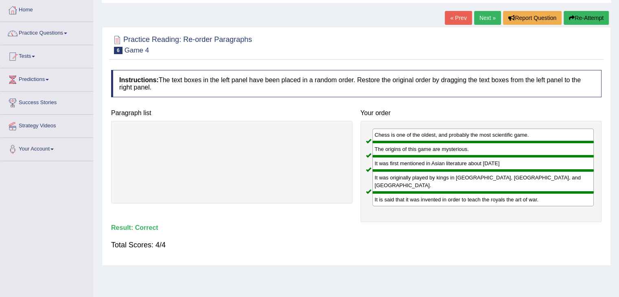
click at [482, 19] on link "Next »" at bounding box center [487, 18] width 27 height 14
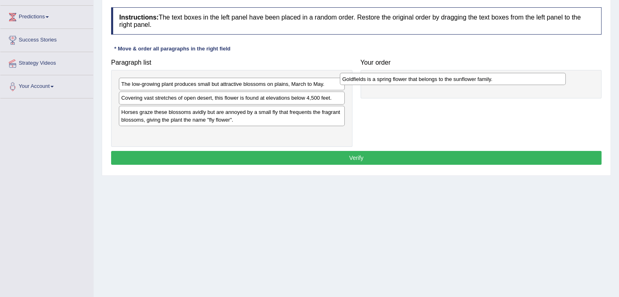
drag, startPoint x: 287, startPoint y: 114, endPoint x: 508, endPoint y: 82, distance: 223.4
click at [508, 82] on div "Goldfields is a spring flower that belongs to the sunflower family." at bounding box center [453, 79] width 226 height 13
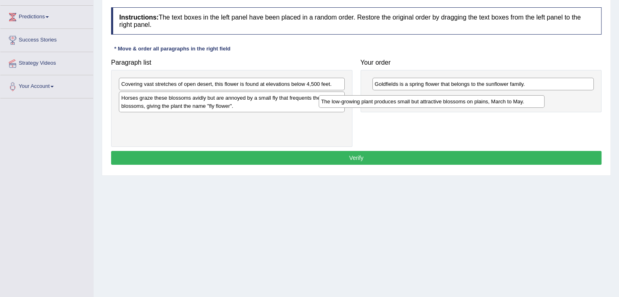
drag, startPoint x: 291, startPoint y: 88, endPoint x: 493, endPoint y: 108, distance: 202.9
click at [493, 108] on div "The low-growing plant produces small but attractive blossoms on plains, March t…" at bounding box center [432, 101] width 226 height 13
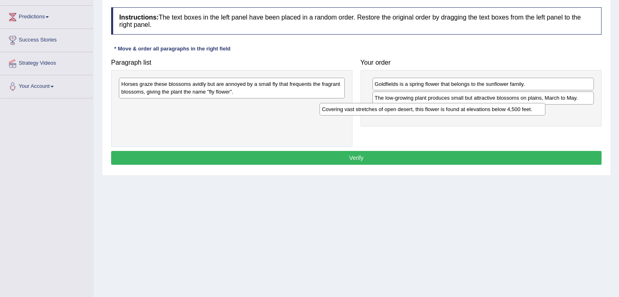
drag, startPoint x: 284, startPoint y: 85, endPoint x: 490, endPoint y: 106, distance: 207.0
click at [490, 106] on div "Covering vast stretches of open desert, this flower is found at elevations belo…" at bounding box center [433, 109] width 226 height 13
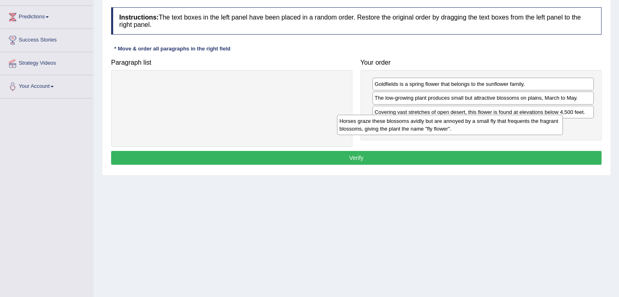
drag, startPoint x: 250, startPoint y: 90, endPoint x: 502, endPoint y: 136, distance: 256.2
click at [502, 135] on div "Horses graze these blossoms avidly but are annoyed by a small fly that frequent…" at bounding box center [450, 125] width 226 height 20
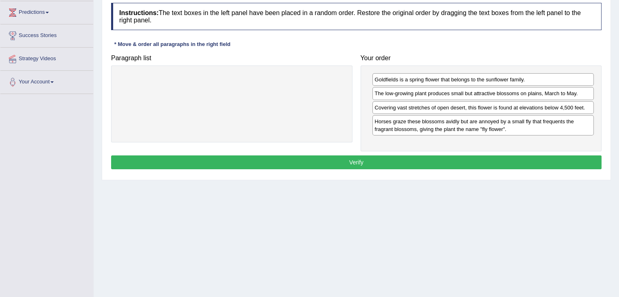
scroll to position [107, 0]
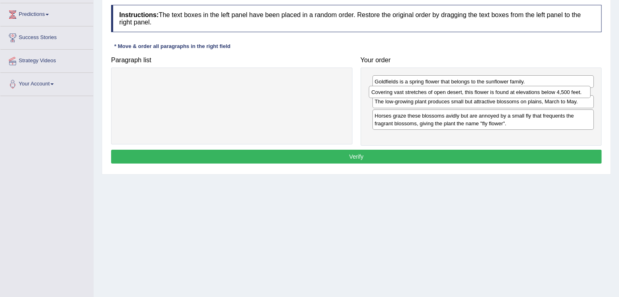
drag, startPoint x: 471, startPoint y: 111, endPoint x: 467, endPoint y: 94, distance: 17.0
click at [467, 94] on div "Covering vast stretches of open desert, this flower is found at elevations belo…" at bounding box center [480, 92] width 222 height 13
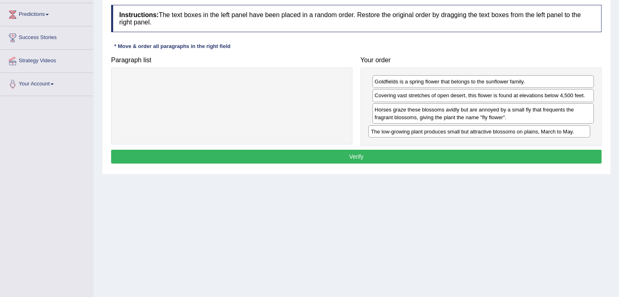
drag, startPoint x: 482, startPoint y: 109, endPoint x: 478, endPoint y: 131, distance: 22.3
click at [478, 131] on div "The low-growing plant produces small but attractive blossoms on plains, March t…" at bounding box center [479, 131] width 222 height 13
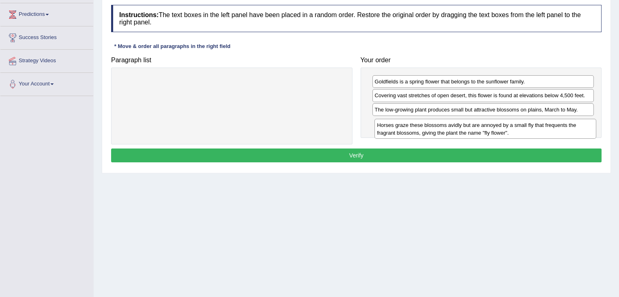
drag, startPoint x: 535, startPoint y: 115, endPoint x: 537, endPoint y: 131, distance: 16.5
click at [537, 131] on div "Horses graze these blossoms avidly but are annoyed by a small fly that frequent…" at bounding box center [486, 129] width 222 height 20
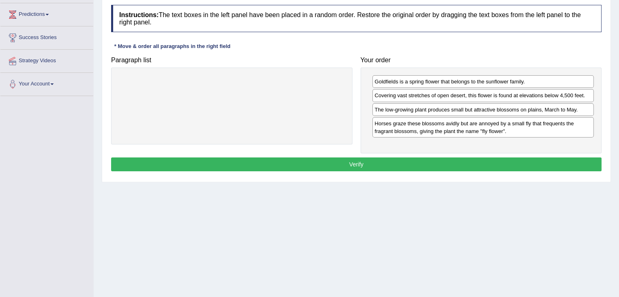
click at [451, 170] on div "Instructions: The text boxes in the left panel have been placed in a random ord…" at bounding box center [356, 89] width 495 height 177
click at [449, 168] on button "Verify" at bounding box center [356, 165] width 491 height 14
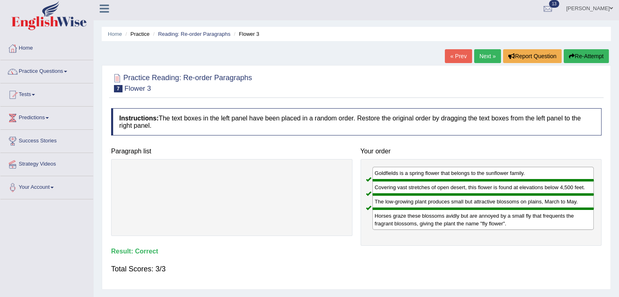
scroll to position [2, 0]
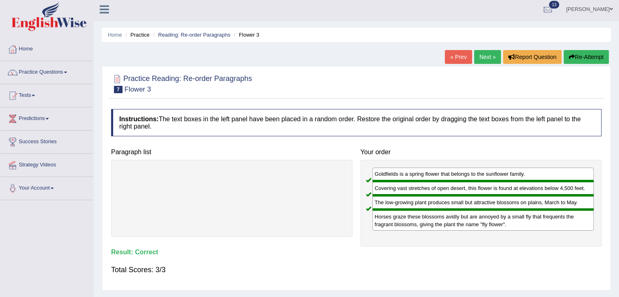
click at [483, 53] on link "Next »" at bounding box center [487, 57] width 27 height 14
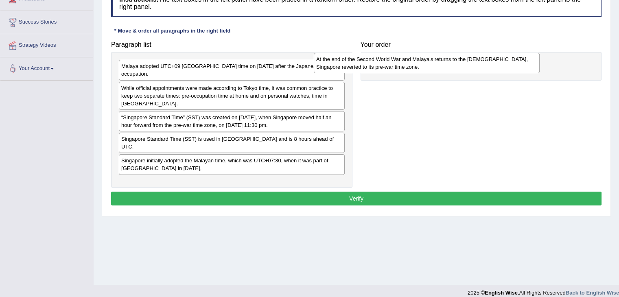
drag, startPoint x: 237, startPoint y: 86, endPoint x: 443, endPoint y: 70, distance: 207.4
click at [443, 70] on div "At the end of the Second World War and Malaya's returns to the [DEMOGRAPHIC_DAT…" at bounding box center [427, 63] width 226 height 20
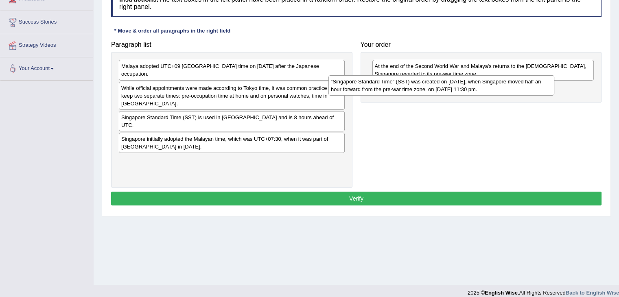
drag, startPoint x: 259, startPoint y: 119, endPoint x: 473, endPoint y: 95, distance: 215.1
click at [473, 95] on div "“Singapore Standard Time” (SST) was created on [DATE], when Singapore moved hal…" at bounding box center [442, 85] width 226 height 20
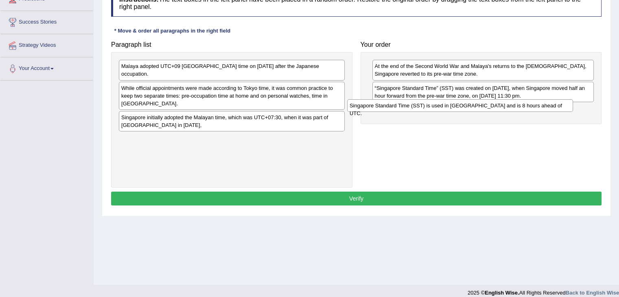
drag, startPoint x: 294, startPoint y: 110, endPoint x: 522, endPoint y: 107, distance: 228.4
click at [522, 107] on div "Singapore Standard Time (SST) is used in [GEOGRAPHIC_DATA] and is 8 hours ahead…" at bounding box center [460, 105] width 226 height 13
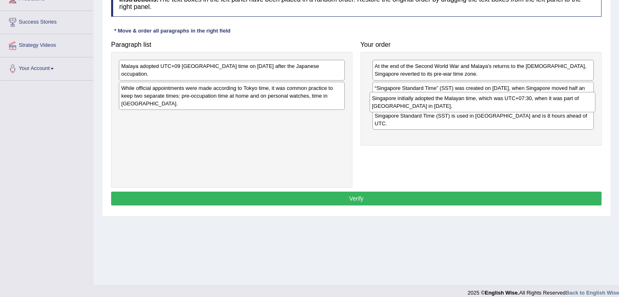
drag, startPoint x: 285, startPoint y: 119, endPoint x: 536, endPoint y: 108, distance: 251.0
click at [536, 108] on div "Singapore initially adopted the Malayan time, which was UTC+07:30, when it was …" at bounding box center [483, 102] width 226 height 20
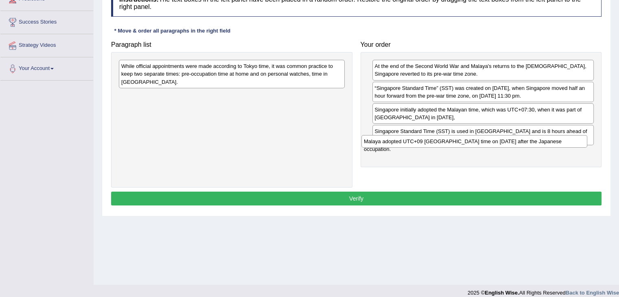
drag, startPoint x: 257, startPoint y: 65, endPoint x: 499, endPoint y: 140, distance: 253.3
click at [499, 140] on div "Malaya adopted UTC+09 [GEOGRAPHIC_DATA] time on [DATE] after the Japanese occup…" at bounding box center [474, 141] width 226 height 13
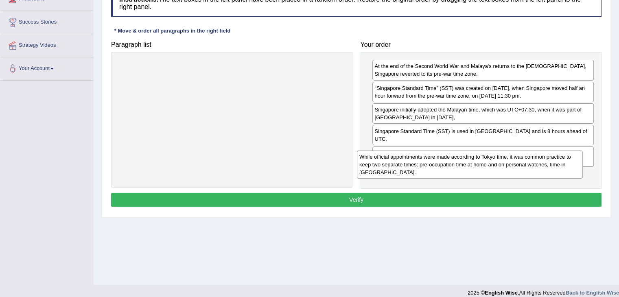
drag, startPoint x: 280, startPoint y: 81, endPoint x: 518, endPoint y: 171, distance: 254.9
click at [518, 171] on div "While official appointments were made according to Tokyo time, it was common pr…" at bounding box center [470, 165] width 226 height 28
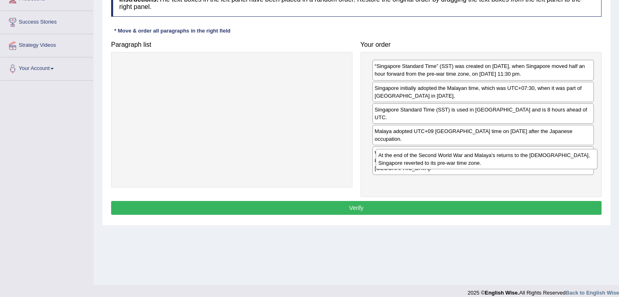
drag, startPoint x: 527, startPoint y: 74, endPoint x: 530, endPoint y: 163, distance: 89.2
click at [530, 163] on div "At the end of the Second World War and Malaya's returns to the [DEMOGRAPHIC_DAT…" at bounding box center [487, 159] width 222 height 20
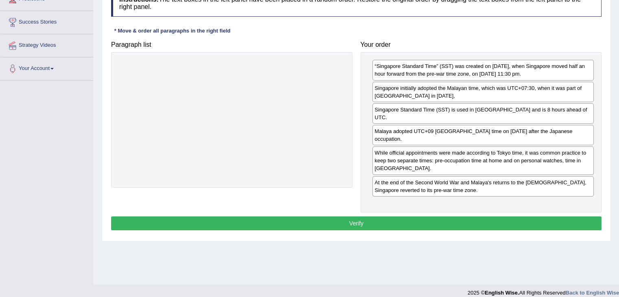
click at [460, 217] on button "Verify" at bounding box center [356, 224] width 491 height 14
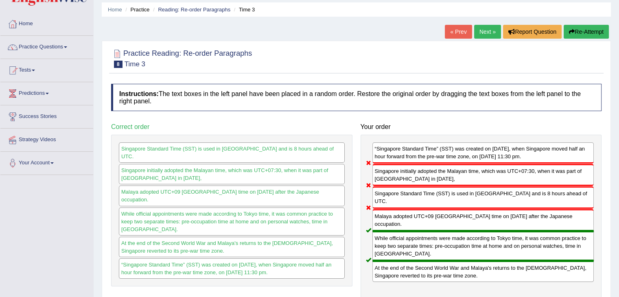
scroll to position [27, 0]
